Goal: Task Accomplishment & Management: Manage account settings

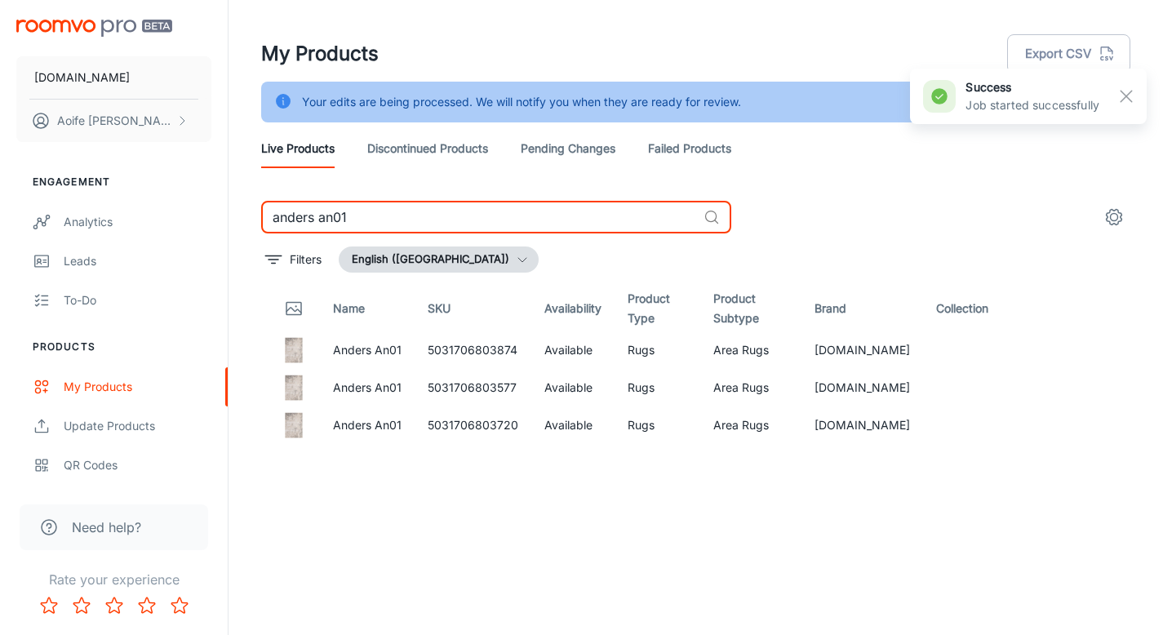
click at [396, 207] on input "anders an01" at bounding box center [479, 217] width 436 height 33
drag, startPoint x: 189, startPoint y: 195, endPoint x: 109, endPoint y: 200, distance: 81.0
click at [114, 197] on div "[DOMAIN_NAME] [PERSON_NAME] Engagement Analytics Leads To-do Products My Produc…" at bounding box center [581, 338] width 1163 height 676
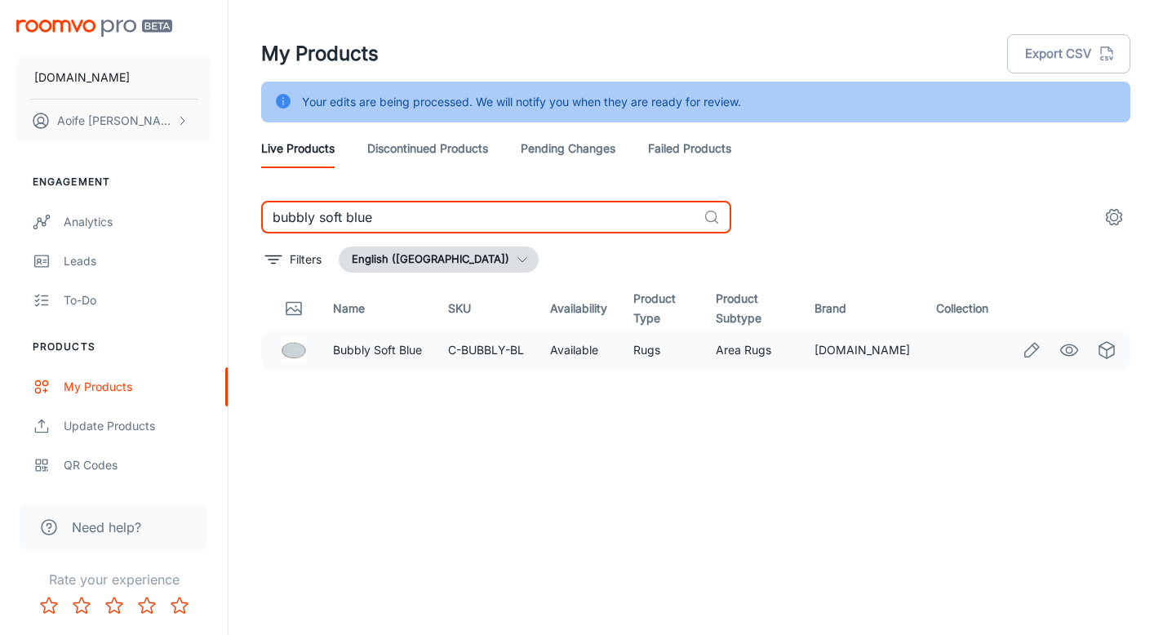
type input "bubbly soft blue"
click at [283, 351] on img at bounding box center [294, 350] width 26 height 26
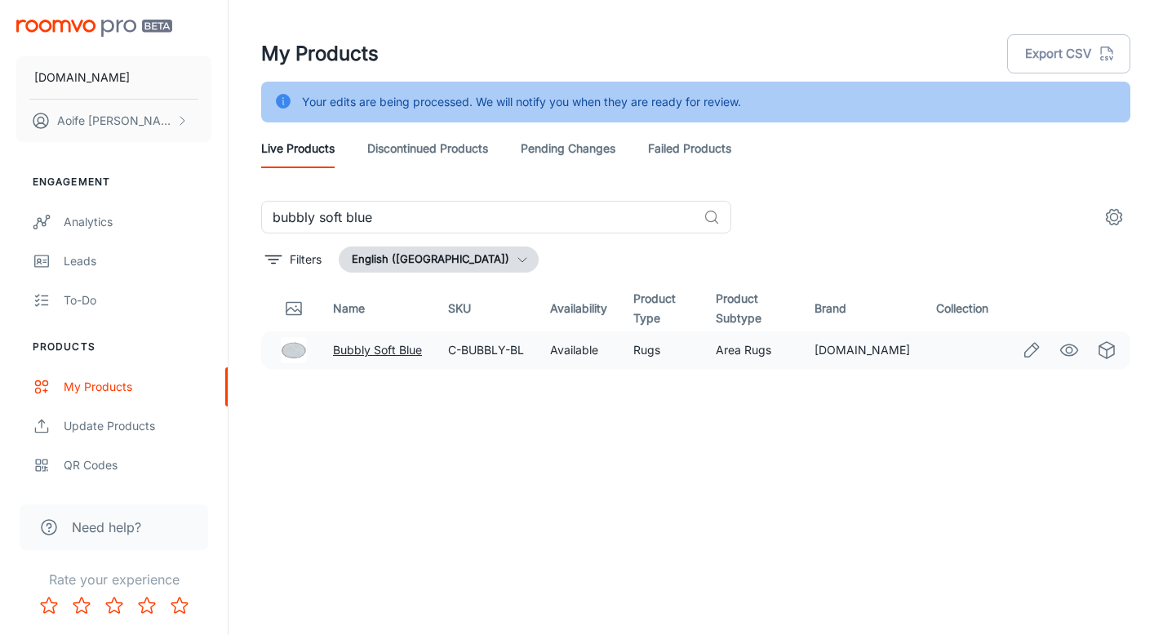
click at [386, 350] on link "Bubbly Soft Blue" at bounding box center [377, 350] width 89 height 14
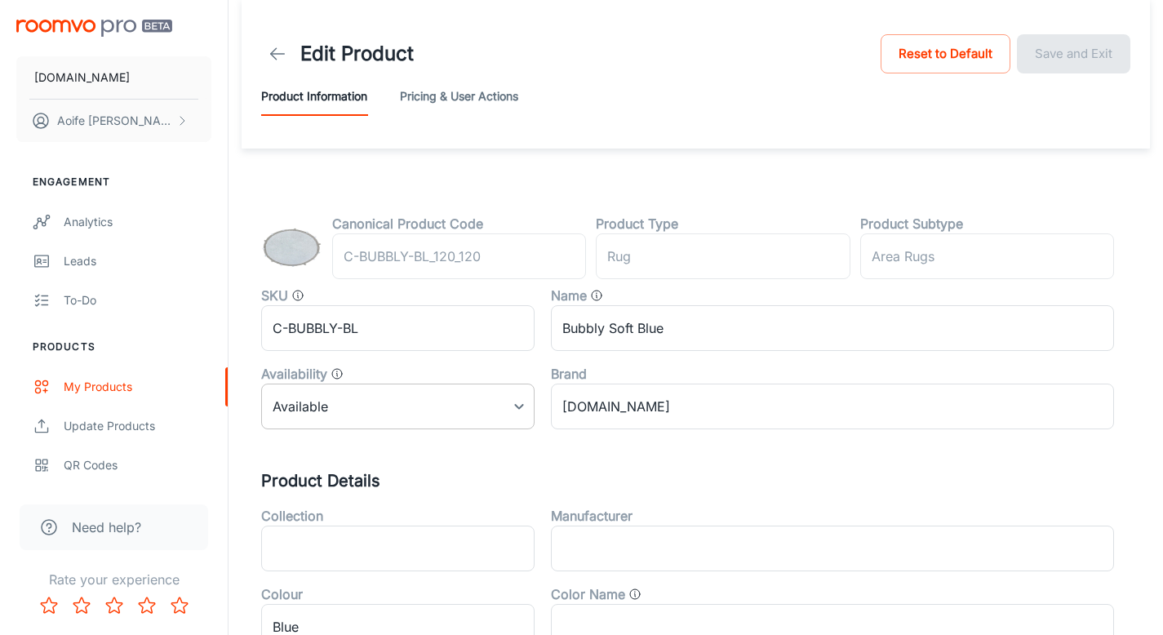
scroll to position [3, 0]
click at [451, 404] on body "[DOMAIN_NAME] [PERSON_NAME] Engagement Analytics Leads To-do Products My Produc…" at bounding box center [581, 314] width 1163 height 635
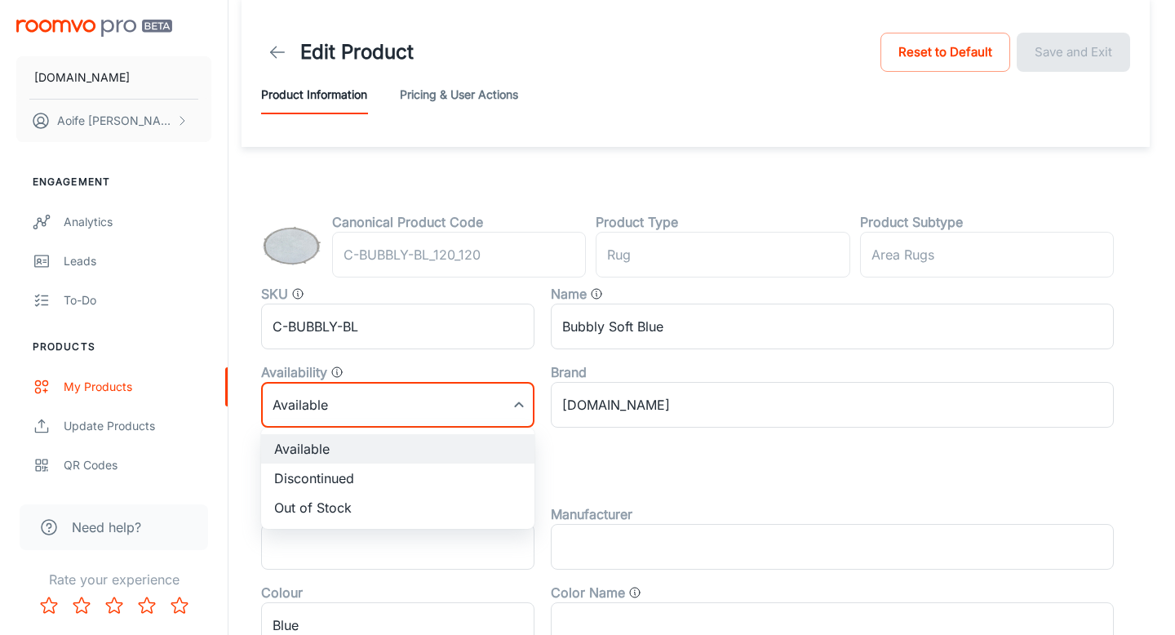
click at [362, 482] on li "Discontinued" at bounding box center [397, 478] width 273 height 29
type input "1"
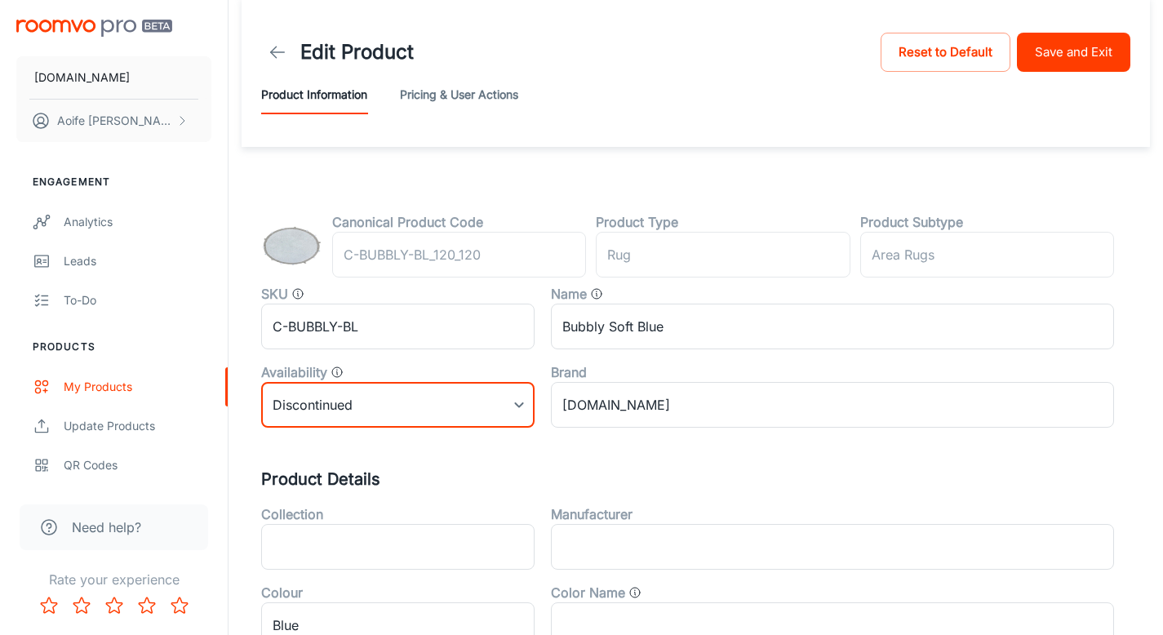
click at [1073, 56] on button "Save and Exit" at bounding box center [1073, 52] width 113 height 39
